Goal: Task Accomplishment & Management: Use online tool/utility

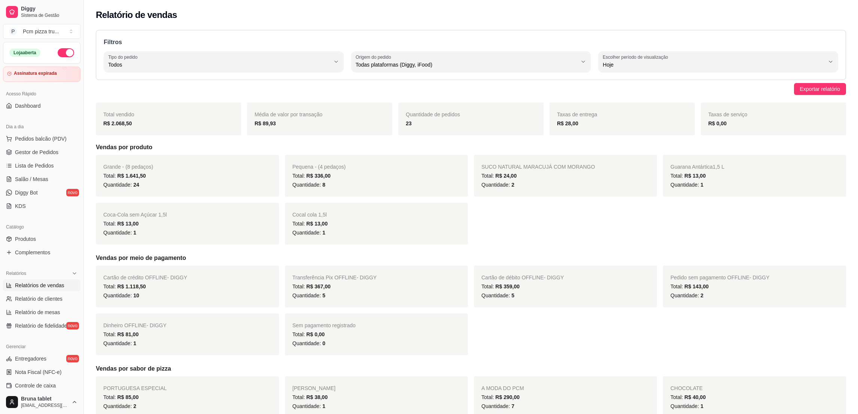
select select "ALL"
select select "0"
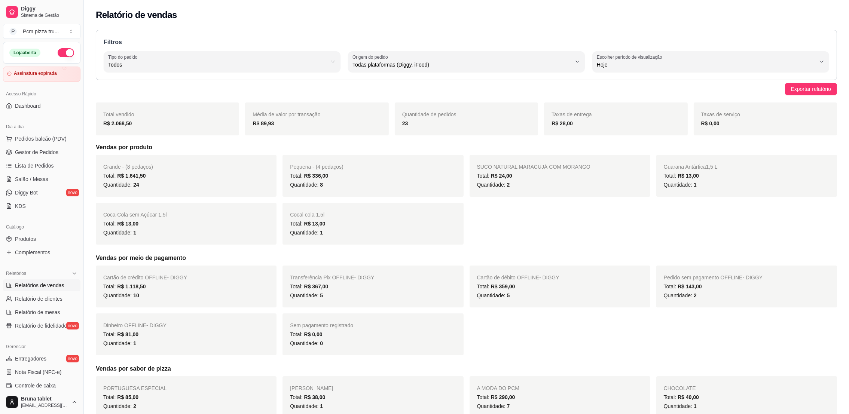
scroll to position [6, 0]
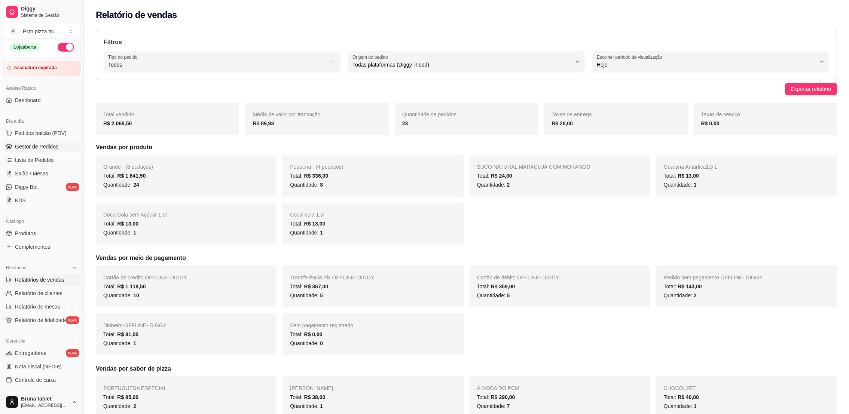
click at [48, 150] on span "Gestor de Pedidos" at bounding box center [36, 146] width 43 height 7
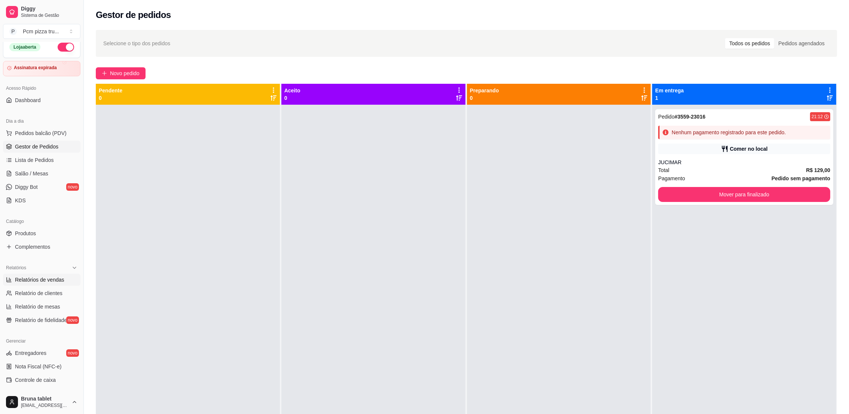
click at [34, 283] on span "Relatórios de vendas" at bounding box center [39, 279] width 49 height 7
select select "ALL"
select select "0"
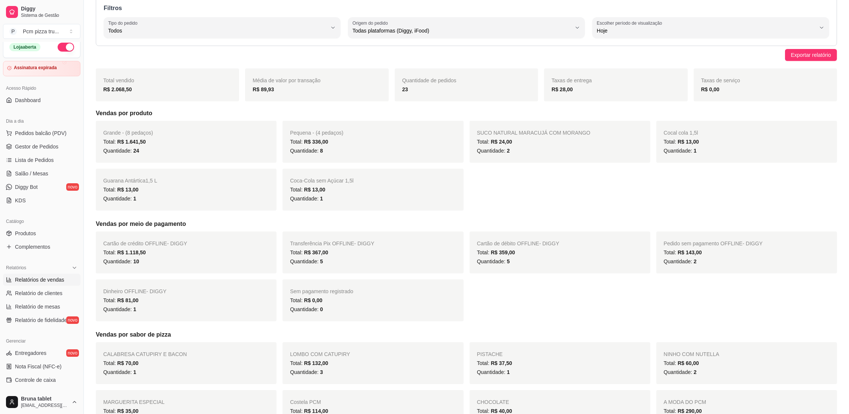
scroll to position [168, 0]
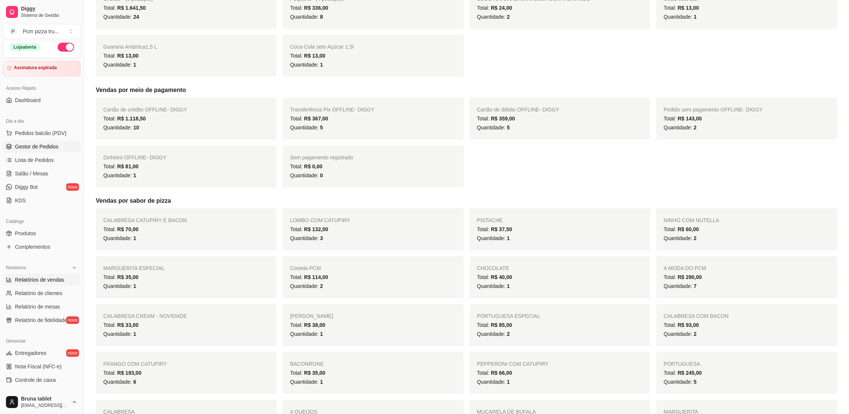
click at [33, 141] on link "Gestor de Pedidos" at bounding box center [41, 147] width 77 height 12
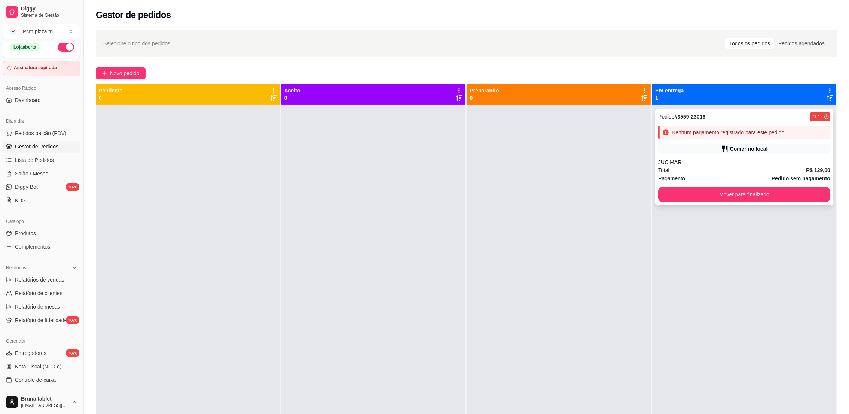
click at [742, 152] on div "Comer no local" at bounding box center [749, 148] width 38 height 7
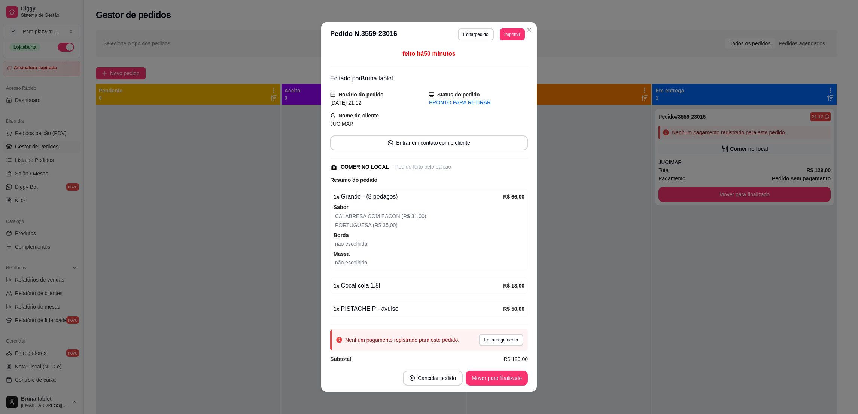
scroll to position [10, 0]
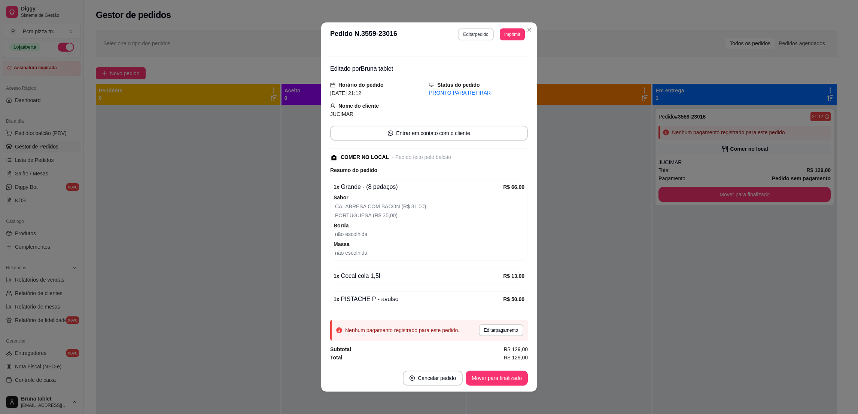
click at [469, 34] on button "Editar pedido" at bounding box center [476, 34] width 36 height 12
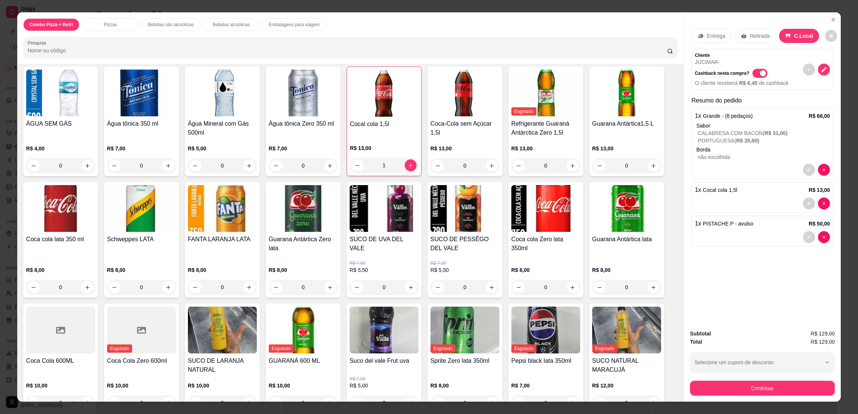
scroll to position [225, 0]
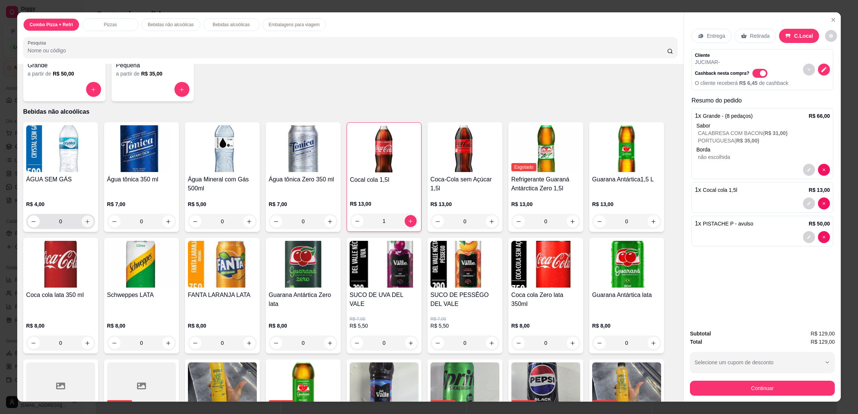
click at [85, 220] on icon "increase-product-quantity" at bounding box center [88, 222] width 6 height 6
type input "1"
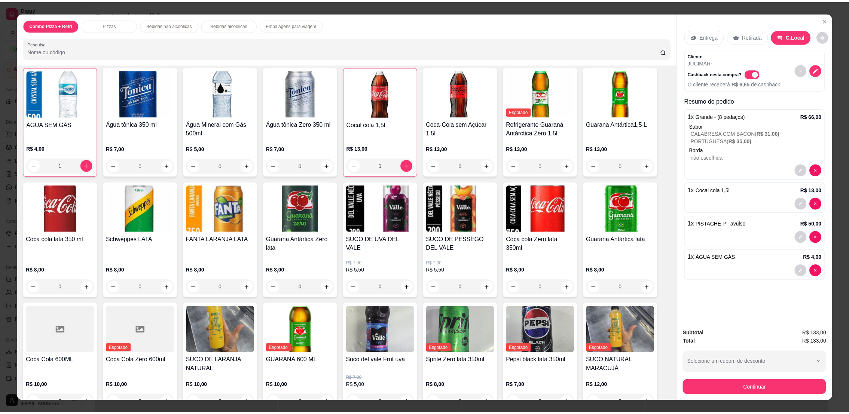
scroll to position [12, 0]
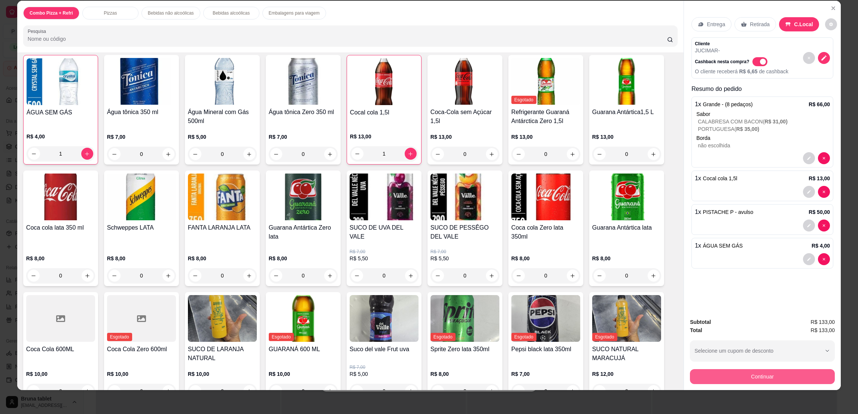
click at [757, 382] on button "Continuar" at bounding box center [762, 376] width 145 height 15
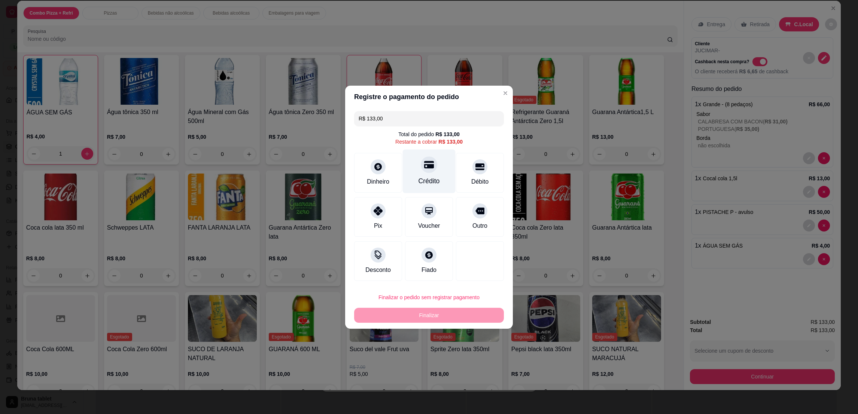
click at [434, 180] on div "Crédito" at bounding box center [428, 181] width 21 height 10
type input "R$ 0,00"
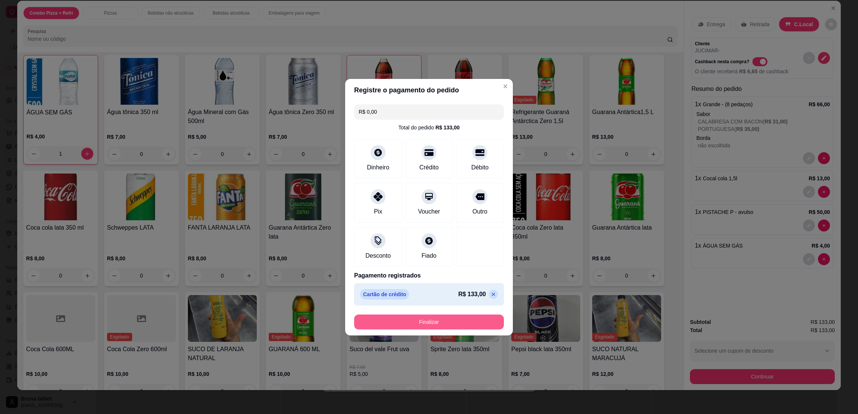
click at [459, 322] on button "Finalizar" at bounding box center [429, 322] width 150 height 15
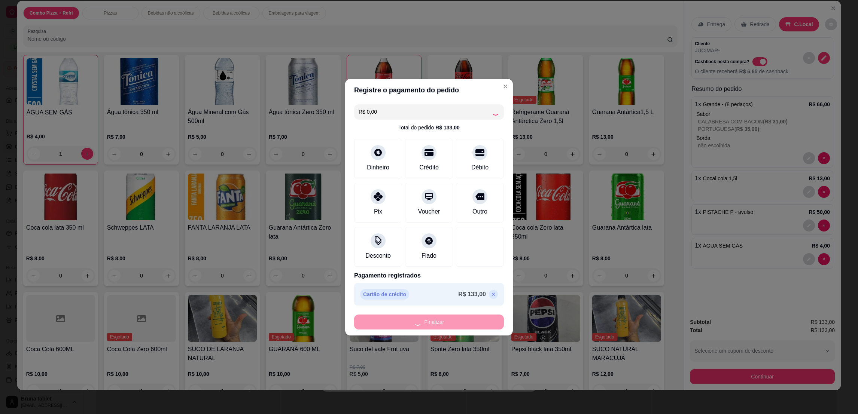
type input "0"
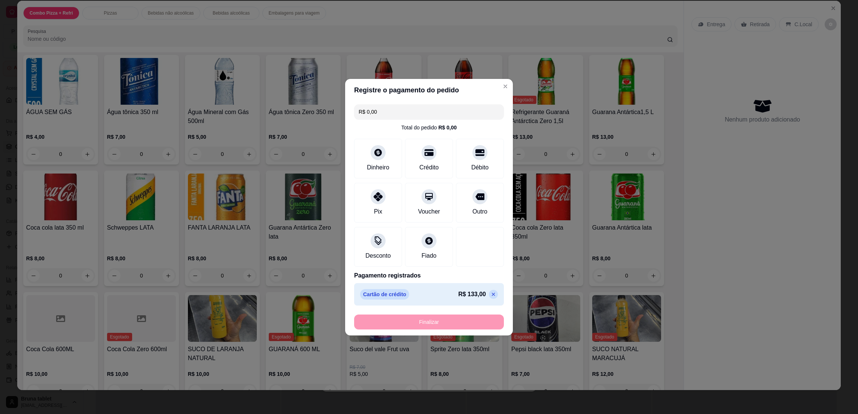
type input "-R$ 133,00"
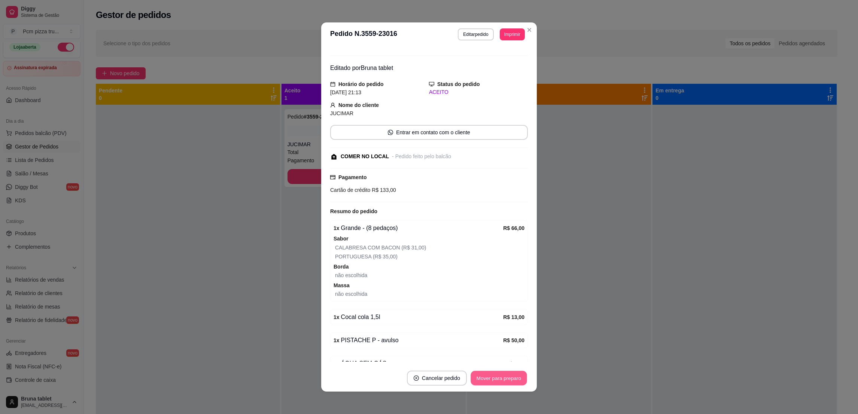
click at [512, 377] on button "Mover para preparo" at bounding box center [498, 378] width 56 height 15
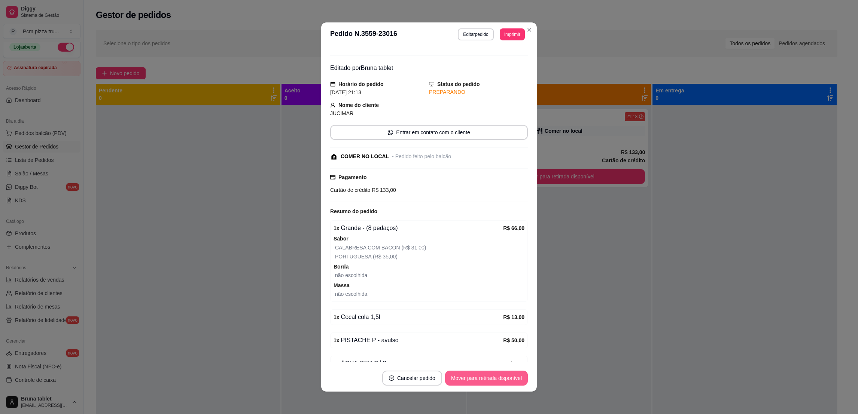
click at [512, 377] on button "Mover para retirada disponível" at bounding box center [486, 378] width 83 height 15
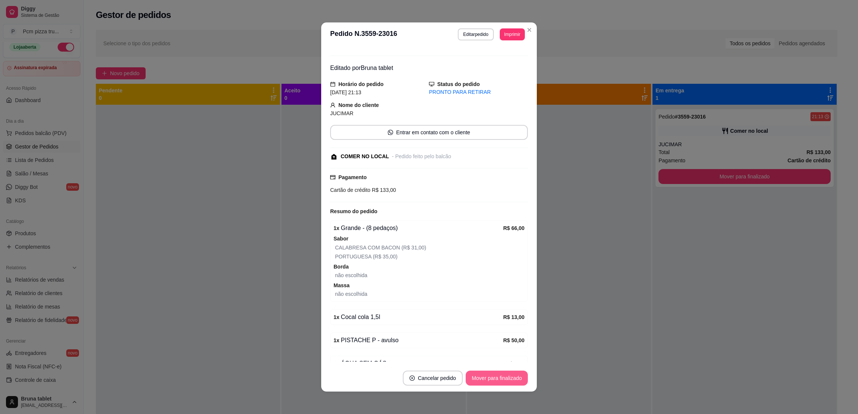
click at [512, 377] on button "Mover para finalizado" at bounding box center [497, 378] width 62 height 15
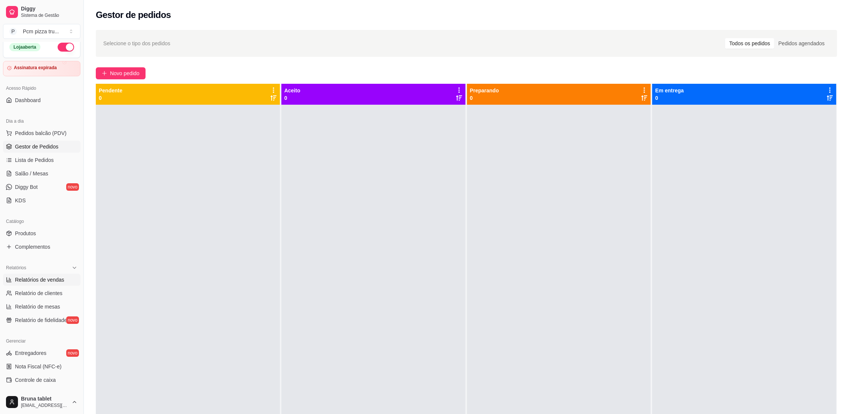
click at [39, 285] on link "Relatórios de vendas" at bounding box center [41, 280] width 77 height 12
select select "ALL"
select select "0"
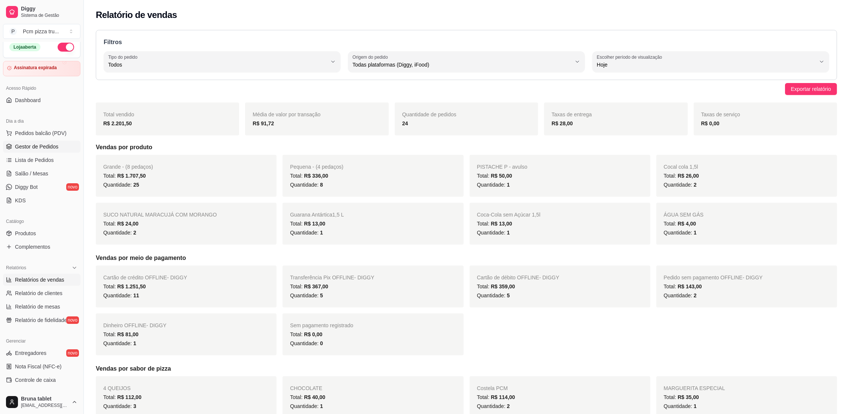
click at [37, 146] on span "Gestor de Pedidos" at bounding box center [36, 146] width 43 height 7
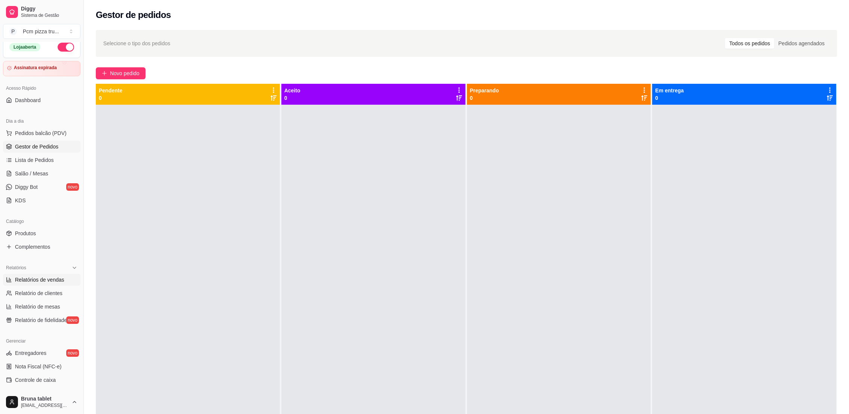
click at [37, 283] on span "Relatórios de vendas" at bounding box center [39, 279] width 49 height 7
select select "ALL"
select select "0"
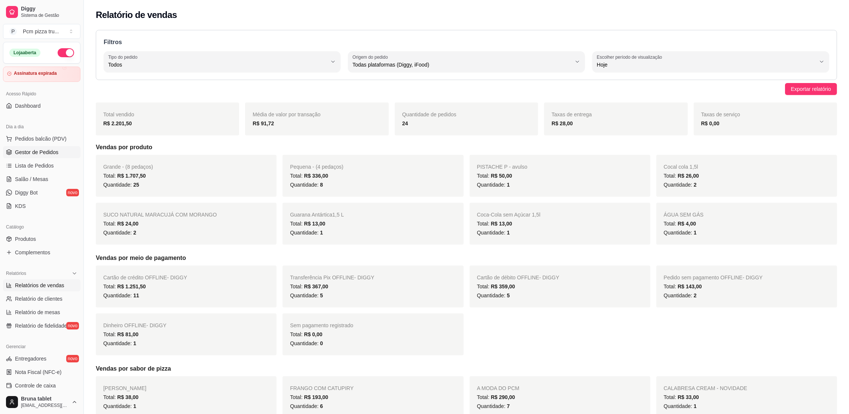
click at [32, 149] on span "Gestor de Pedidos" at bounding box center [36, 152] width 43 height 7
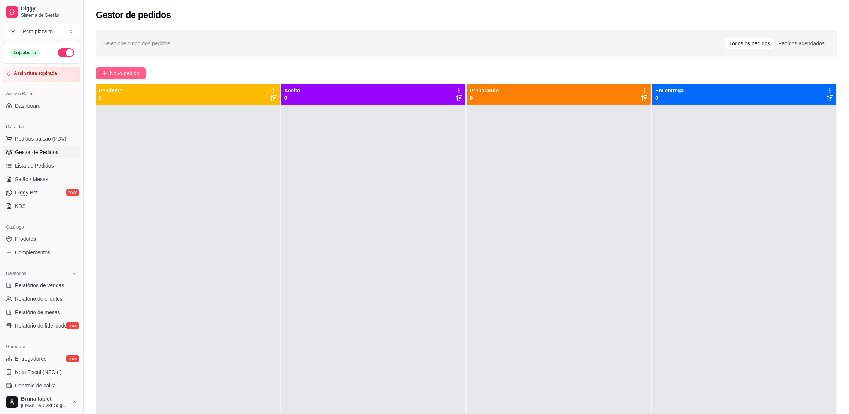
click at [110, 74] on span "Novo pedido" at bounding box center [125, 73] width 30 height 8
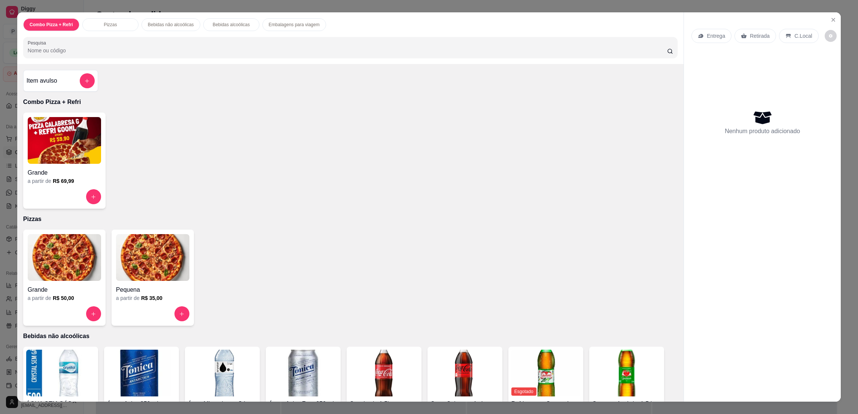
click at [169, 276] on img at bounding box center [152, 257] width 73 height 47
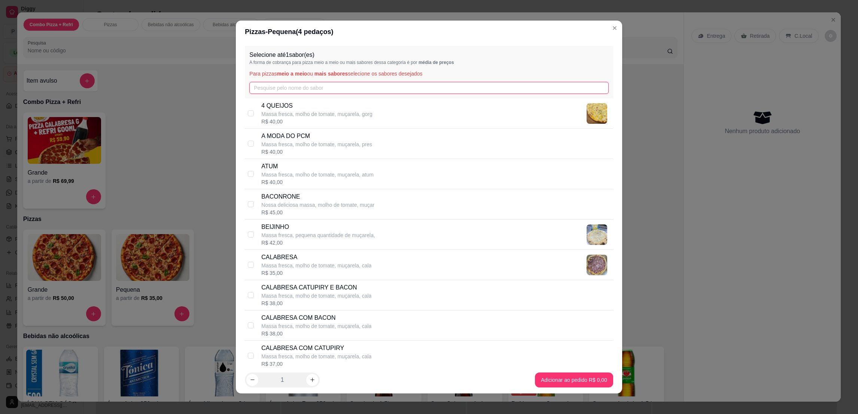
click at [333, 89] on input "text" at bounding box center [428, 88] width 359 height 12
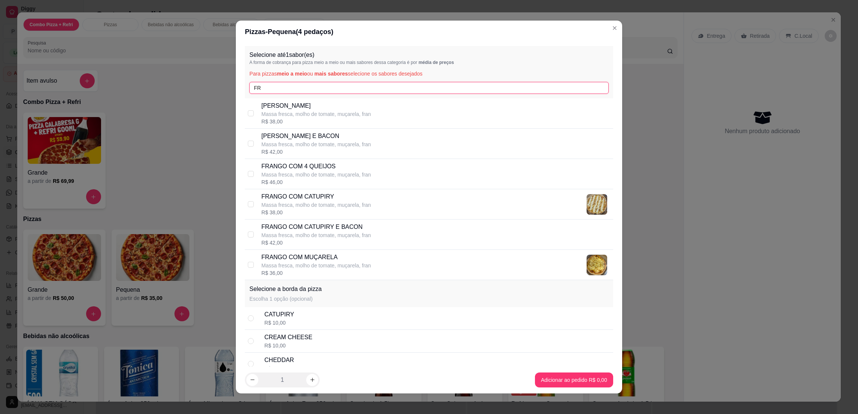
type input "FR"
click at [342, 265] on p "Massa fresca, molho de tomate, muçarela, fran" at bounding box center [316, 265] width 110 height 7
checkbox input "true"
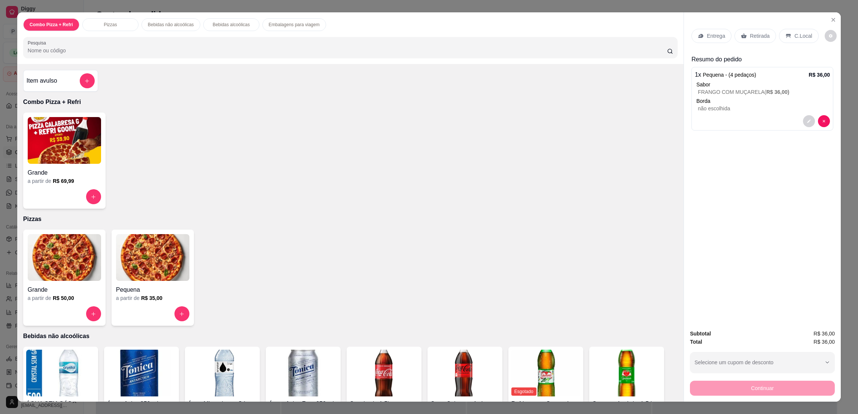
click at [750, 37] on p "Retirada" at bounding box center [760, 35] width 20 height 7
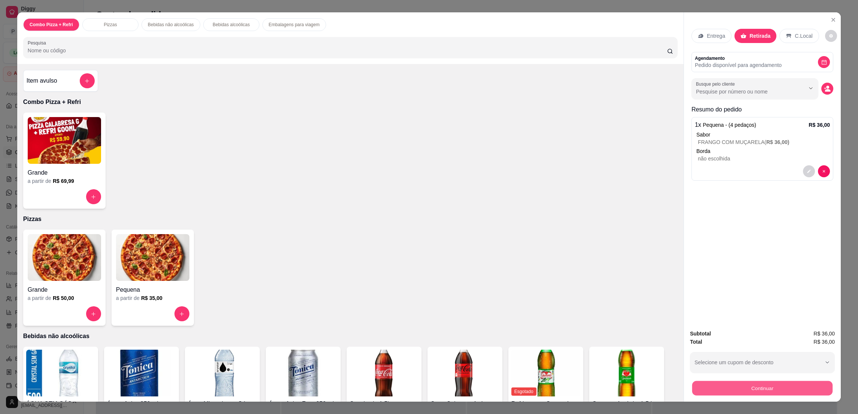
click at [728, 388] on button "Continuar" at bounding box center [762, 388] width 140 height 15
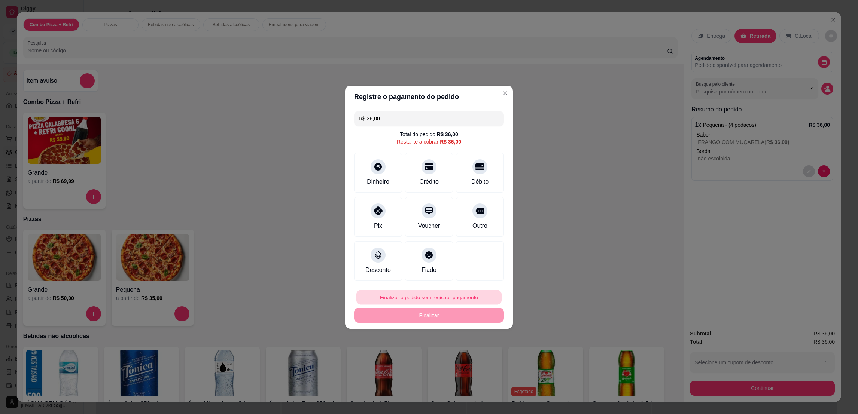
click at [434, 296] on button "Finalizar o pedido sem registrar pagamento" at bounding box center [428, 297] width 145 height 15
click at [476, 362] on button "Confirmar" at bounding box center [473, 358] width 27 height 11
type input "R$ 0,00"
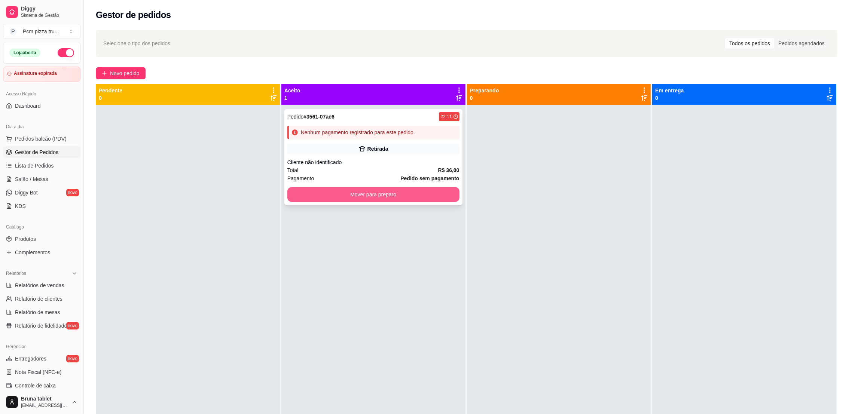
click at [387, 200] on button "Mover para preparo" at bounding box center [373, 194] width 172 height 15
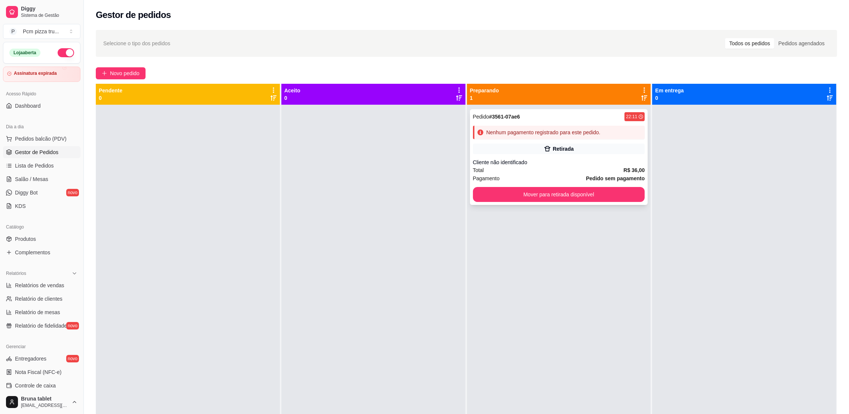
click at [524, 133] on div "Nenhum pagamento registrado para este pedido." at bounding box center [544, 132] width 114 height 7
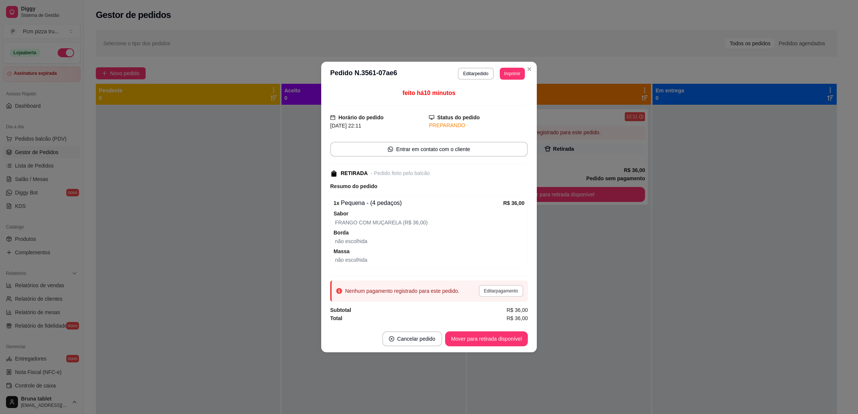
click at [507, 290] on button "Editar pagamento" at bounding box center [501, 291] width 45 height 12
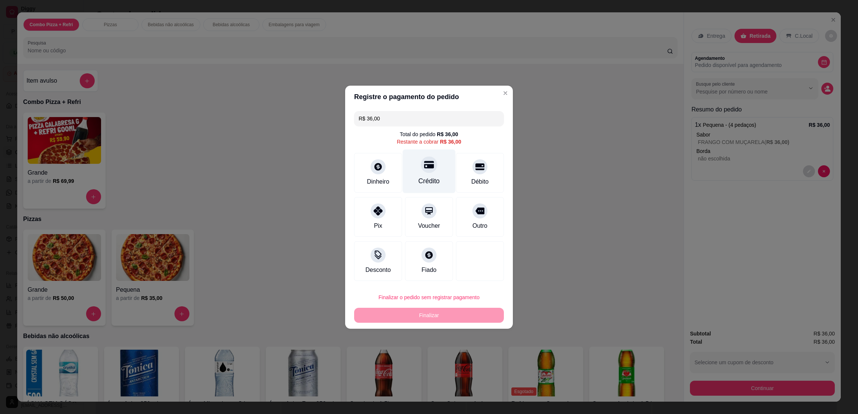
click at [412, 153] on div "Crédito" at bounding box center [429, 171] width 53 height 44
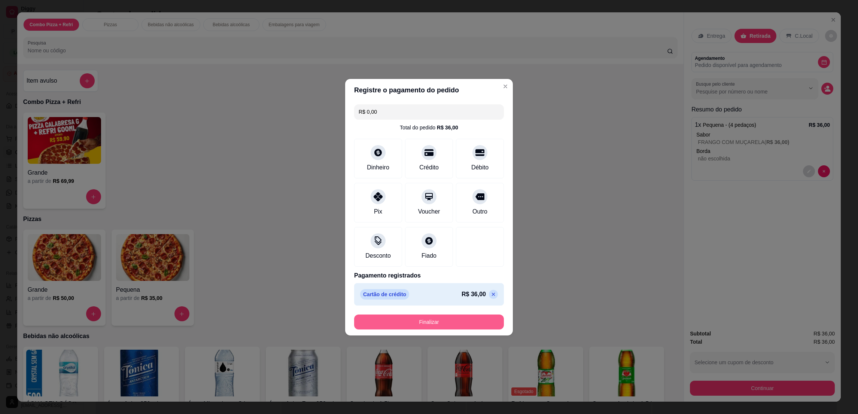
click at [448, 317] on button "Finalizar" at bounding box center [429, 322] width 150 height 15
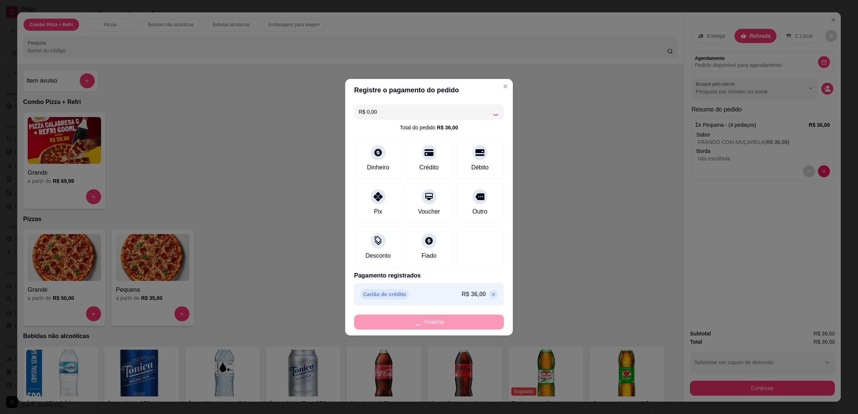
type input "-R$ 36,00"
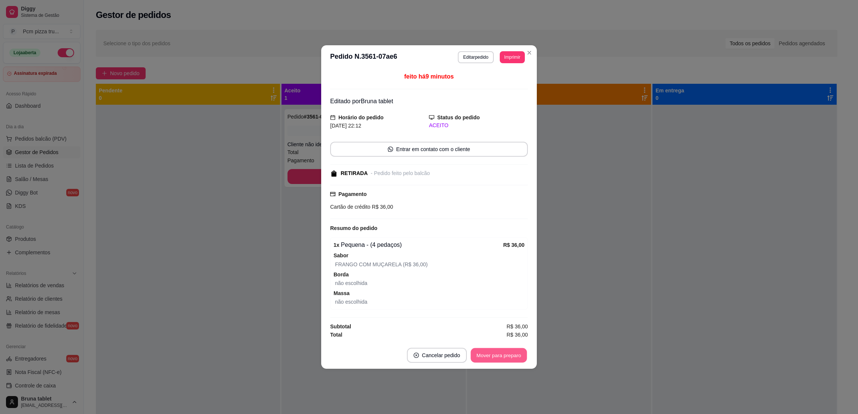
click at [482, 354] on button "Mover para preparo" at bounding box center [498, 355] width 56 height 15
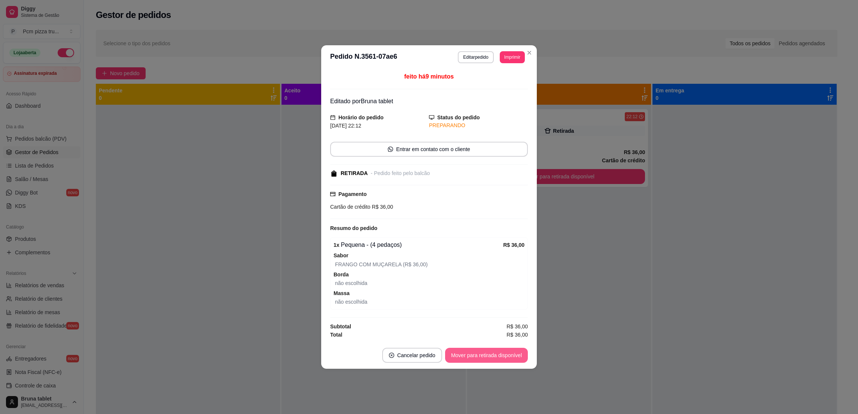
click at [483, 354] on button "Mover para retirada disponível" at bounding box center [486, 355] width 83 height 15
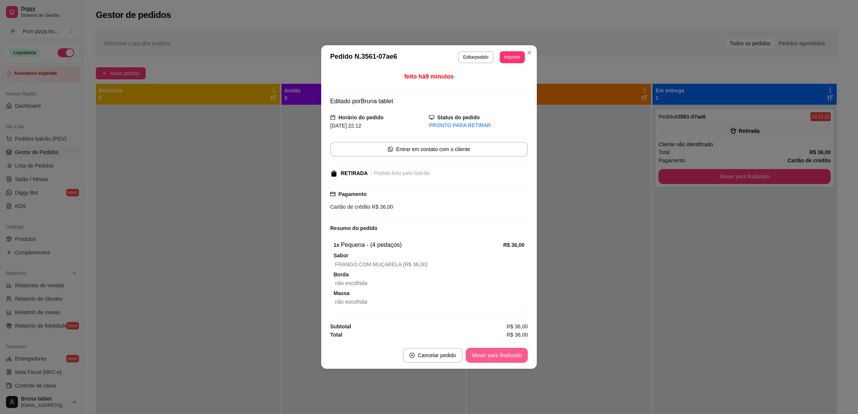
click at [485, 356] on button "Mover para finalizado" at bounding box center [497, 355] width 62 height 15
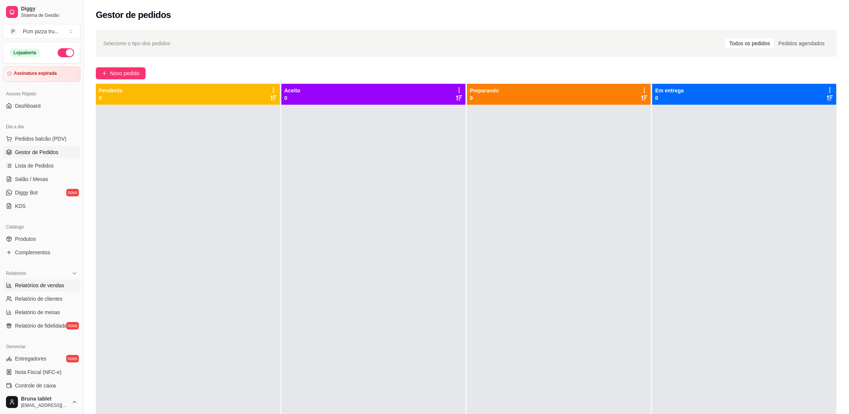
click at [57, 283] on span "Relatórios de vendas" at bounding box center [39, 285] width 49 height 7
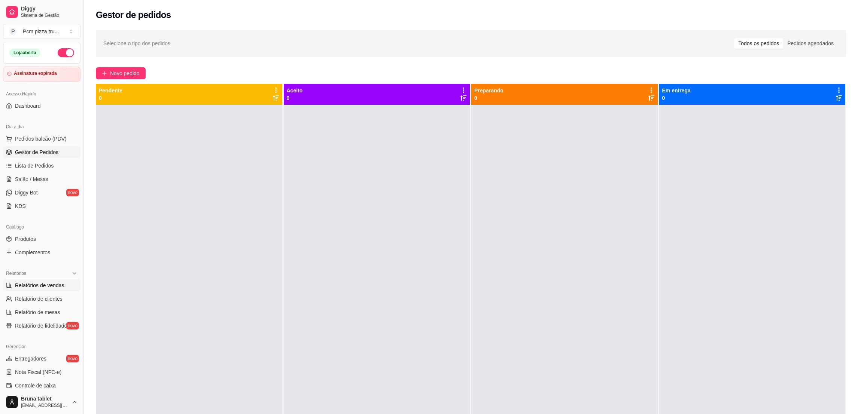
select select "ALL"
select select "0"
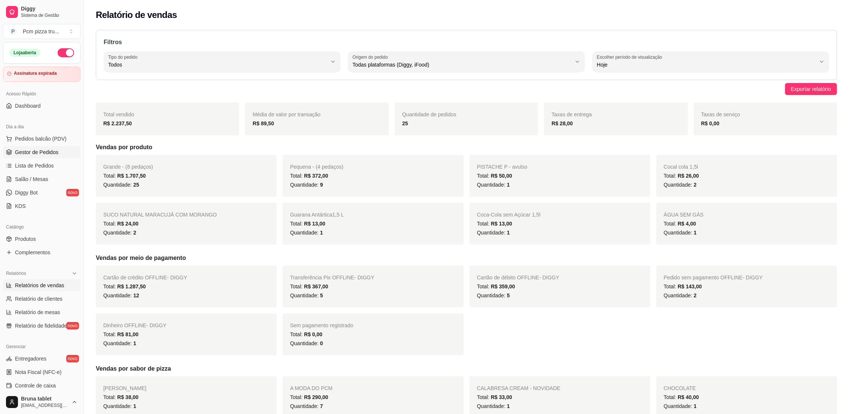
click at [52, 151] on span "Gestor de Pedidos" at bounding box center [36, 152] width 43 height 7
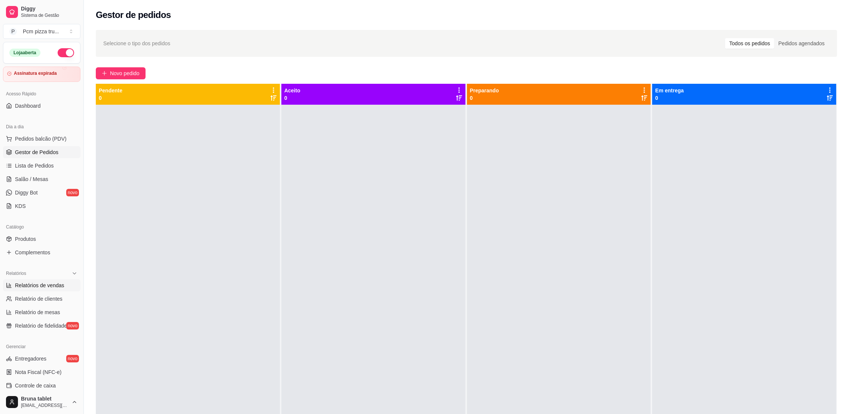
click at [55, 285] on span "Relatórios de vendas" at bounding box center [39, 285] width 49 height 7
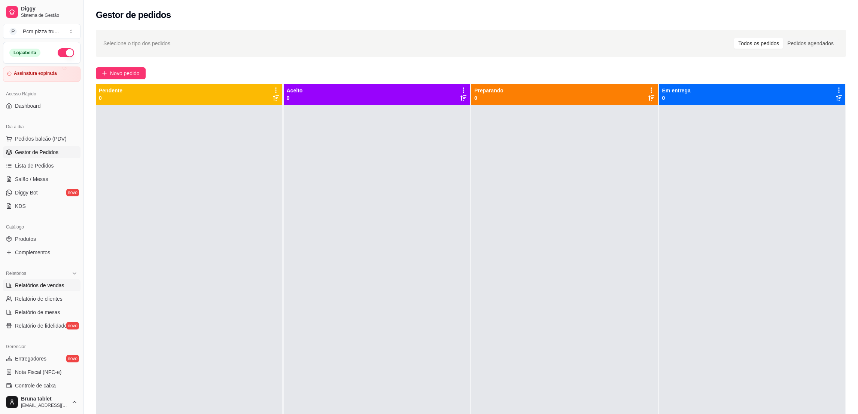
select select "ALL"
select select "0"
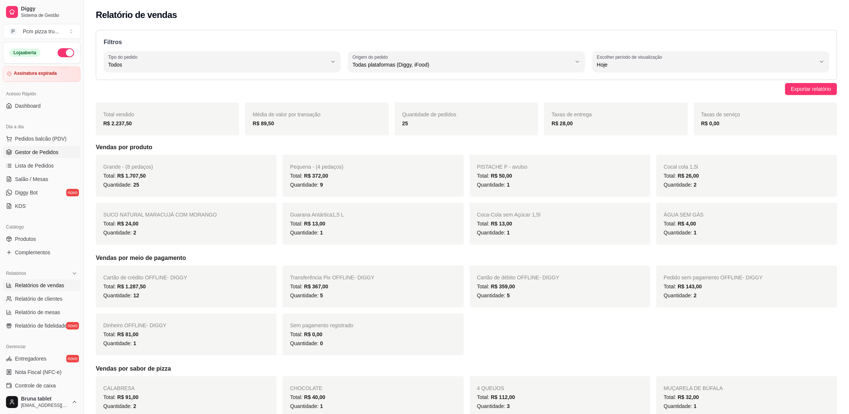
click at [39, 153] on span "Gestor de Pedidos" at bounding box center [36, 152] width 43 height 7
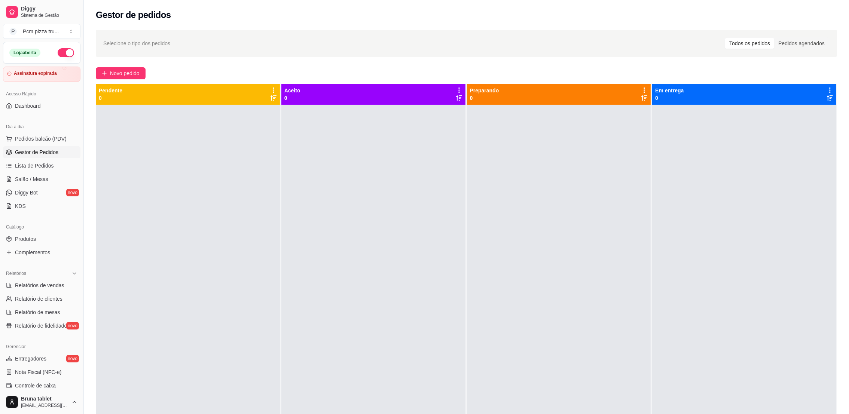
click at [203, 26] on div "Selecione o tipo dos pedidos Todos os pedidos Pedidos agendados Novo pedido Pen…" at bounding box center [466, 266] width 765 height 482
drag, startPoint x: 48, startPoint y: 292, endPoint x: 55, endPoint y: 287, distance: 8.5
click at [48, 292] on ul "Relatórios de vendas Relatório de clientes Relatório de mesas Relatório de fide…" at bounding box center [41, 306] width 77 height 52
click at [55, 286] on span "Relatórios de vendas" at bounding box center [39, 285] width 49 height 7
select select "ALL"
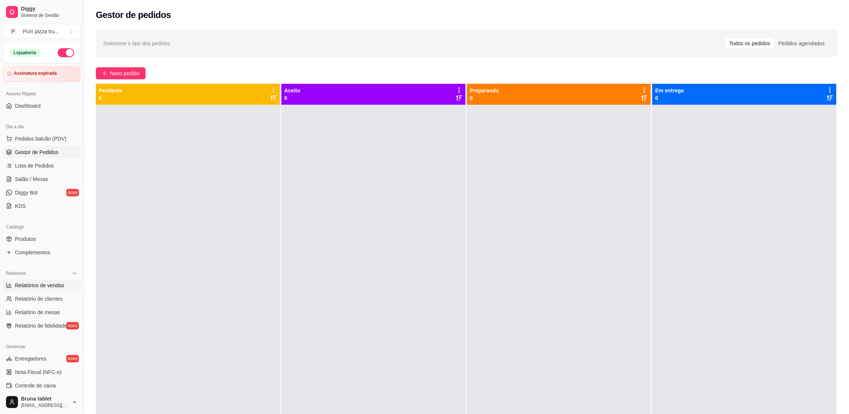
select select "ALL"
select select "0"
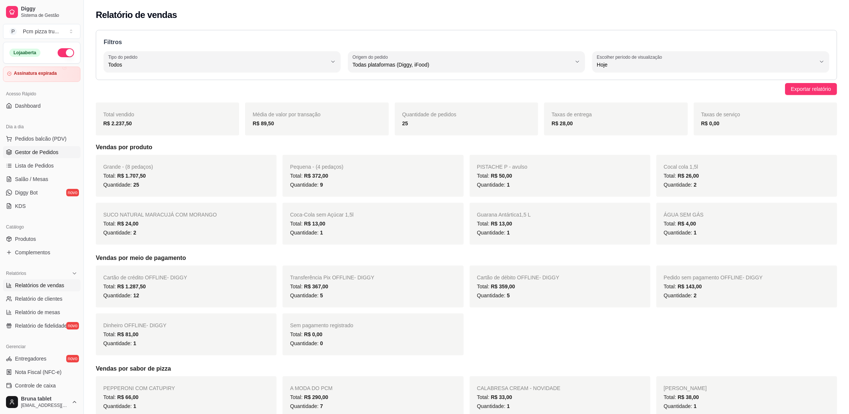
click at [44, 148] on link "Gestor de Pedidos" at bounding box center [41, 152] width 77 height 12
